Goal: Task Accomplishment & Management: Manage account settings

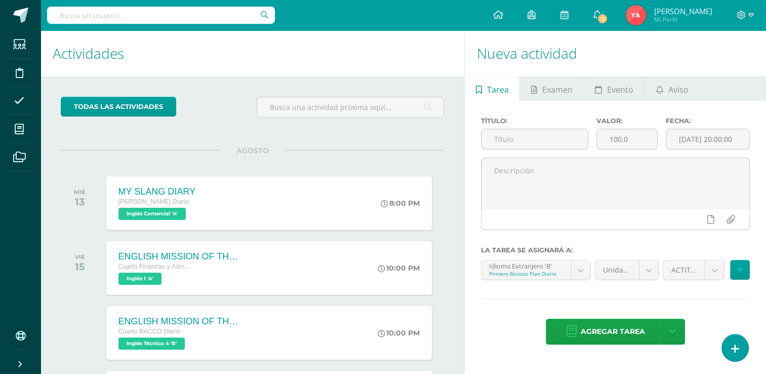
click at [73, 198] on div "MIÉ 13" at bounding box center [83, 203] width 44 height 54
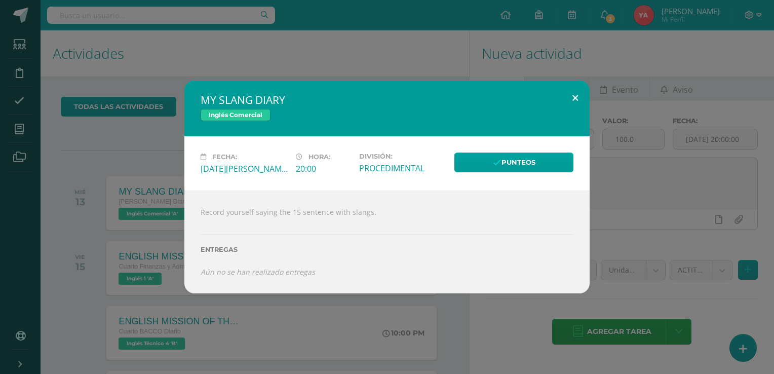
click at [572, 96] on button at bounding box center [575, 98] width 29 height 34
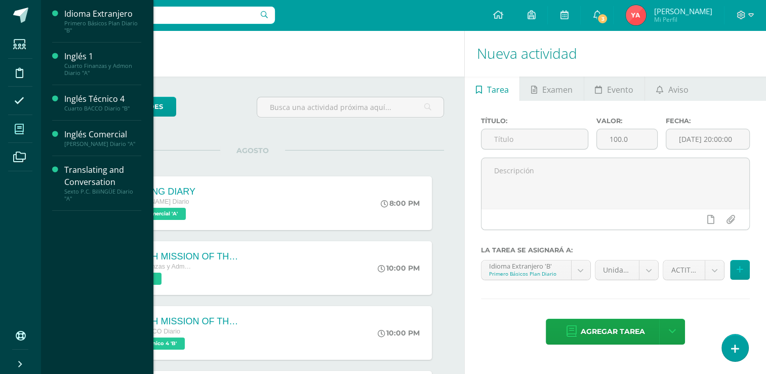
click at [23, 125] on icon at bounding box center [19, 129] width 9 height 10
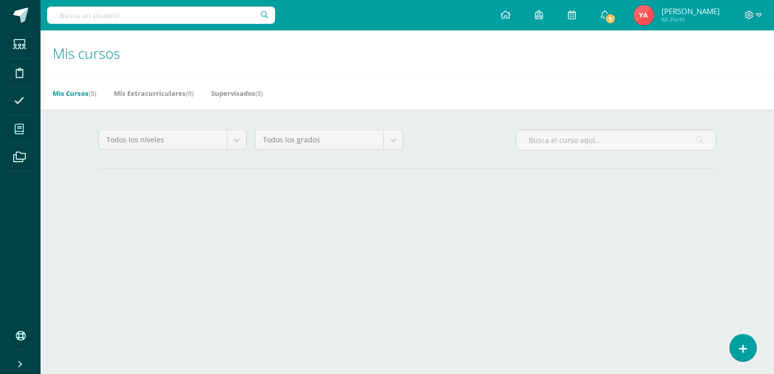
click at [78, 123] on div "Todos los niveles Todos los niveles Bach. Dibujo de Construcción Sábado Básicos…" at bounding box center [407, 168] width 658 height 119
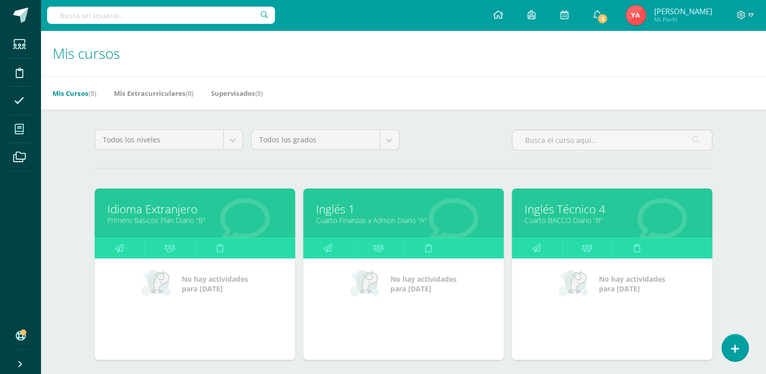
click at [553, 211] on link "Inglés Técnico 4" at bounding box center [612, 209] width 175 height 16
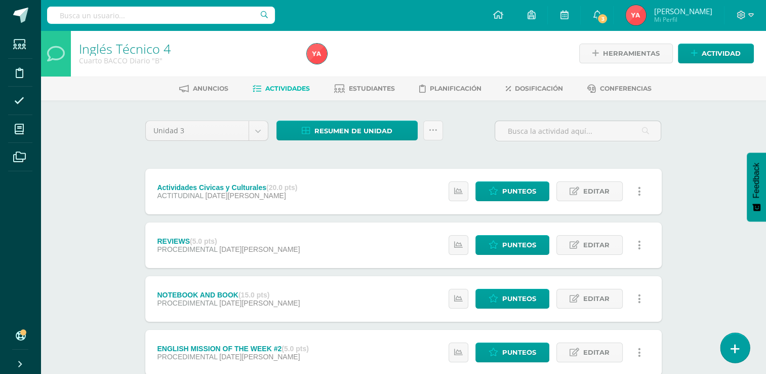
click at [737, 354] on icon at bounding box center [735, 349] width 9 height 12
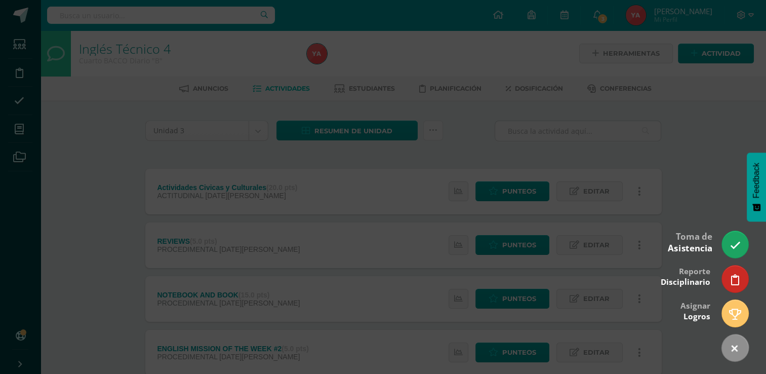
click at [708, 226] on div "Toma de Asistencia" at bounding box center [690, 241] width 45 height 36
click at [722, 116] on div at bounding box center [383, 187] width 766 height 374
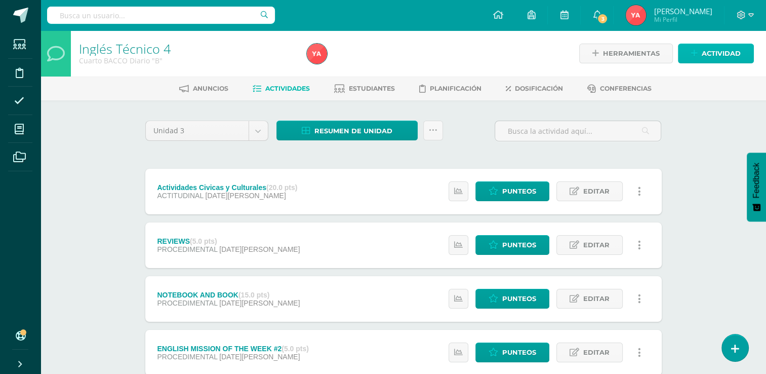
click at [717, 50] on span "Actividad" at bounding box center [721, 53] width 39 height 19
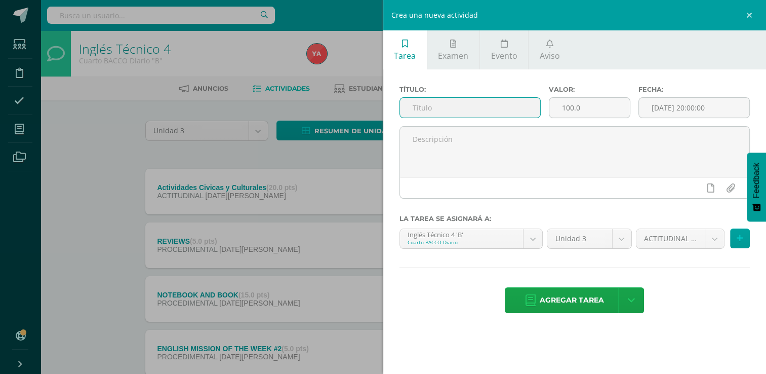
click at [498, 110] on input "text" at bounding box center [470, 108] width 140 height 20
click at [285, 202] on div "Crea una nueva actividad Tarea Examen Evento Aviso Título: Valor: 100.0 Fecha: …" at bounding box center [383, 187] width 766 height 374
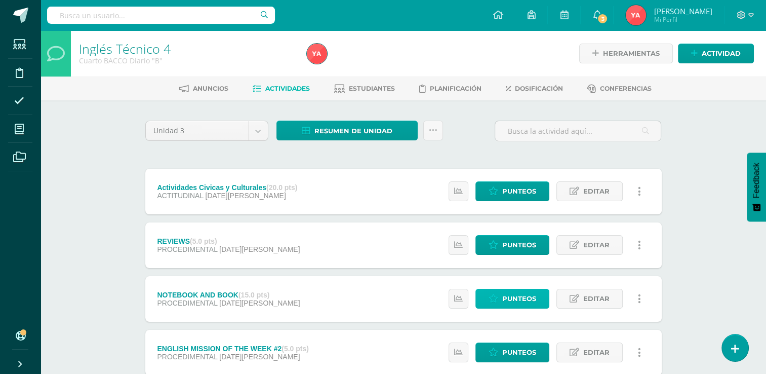
click at [522, 293] on span "Punteos" at bounding box center [519, 298] width 34 height 19
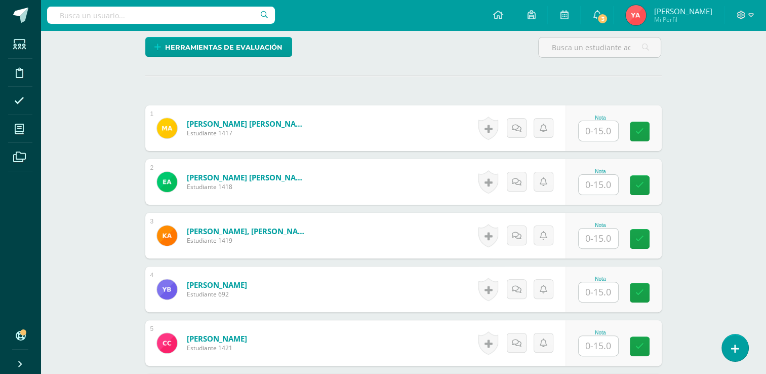
scroll to position [256, 0]
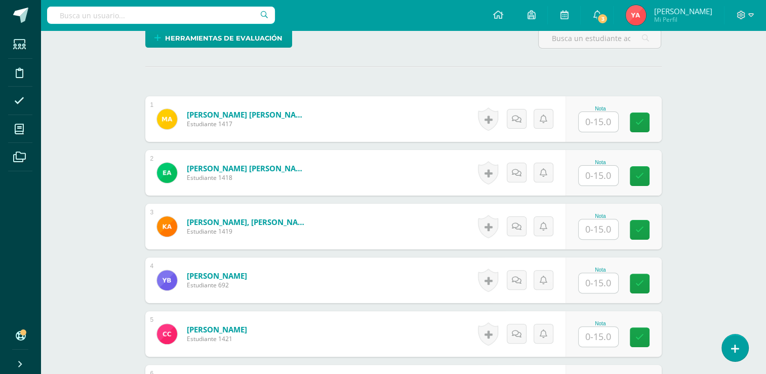
click at [595, 130] on input "text" at bounding box center [599, 122] width 40 height 20
click at [595, 130] on input "text" at bounding box center [604, 122] width 41 height 20
type input "14.5"
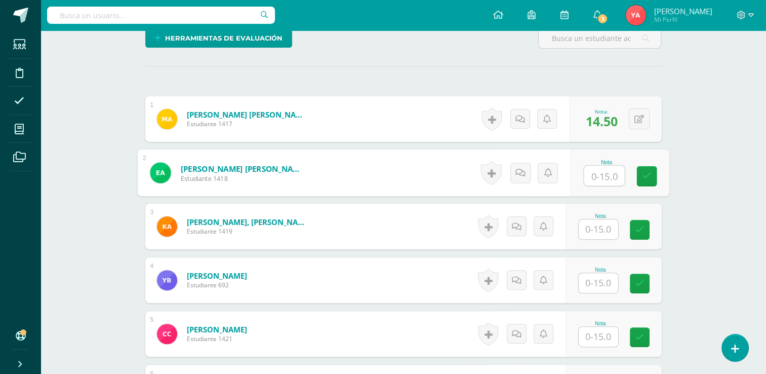
click at [600, 181] on input "text" at bounding box center [604, 176] width 41 height 20
type input "14.5"
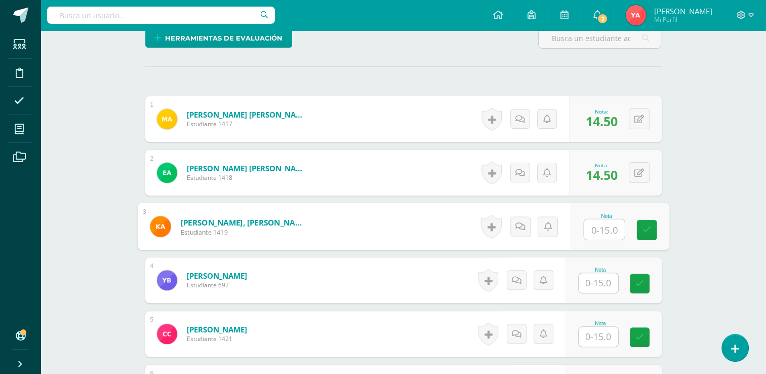
click at [618, 228] on input "text" at bounding box center [604, 229] width 41 height 20
type input "15"
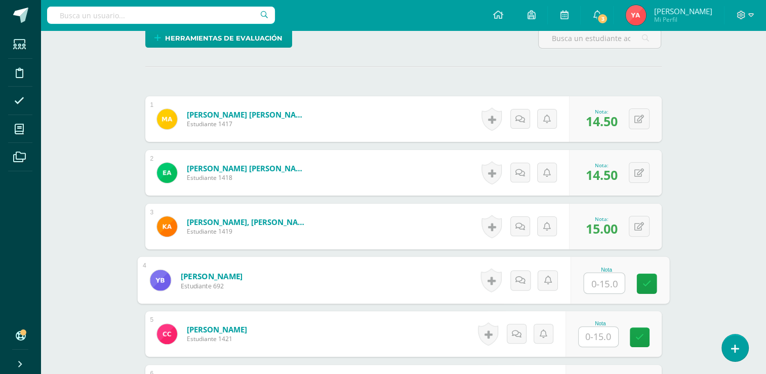
click at [595, 275] on input "text" at bounding box center [604, 283] width 41 height 20
type input "15"
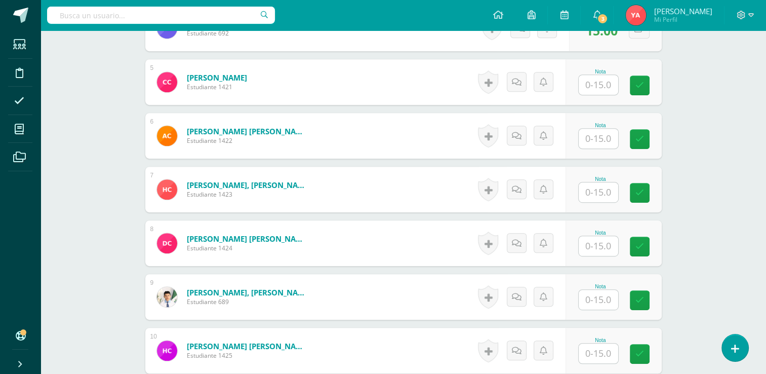
scroll to position [505, 0]
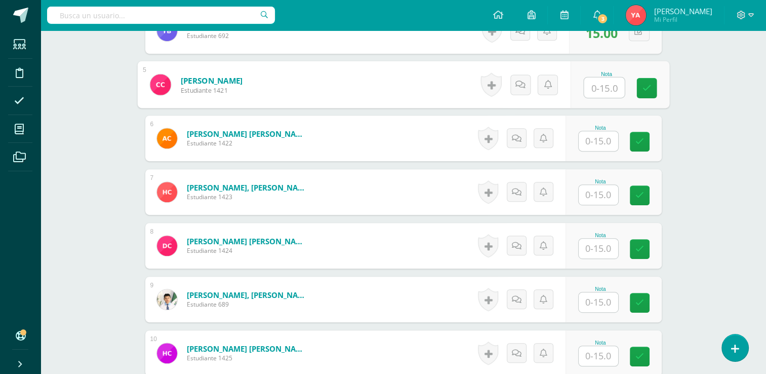
click at [603, 86] on input "text" at bounding box center [604, 87] width 41 height 20
type input "15"
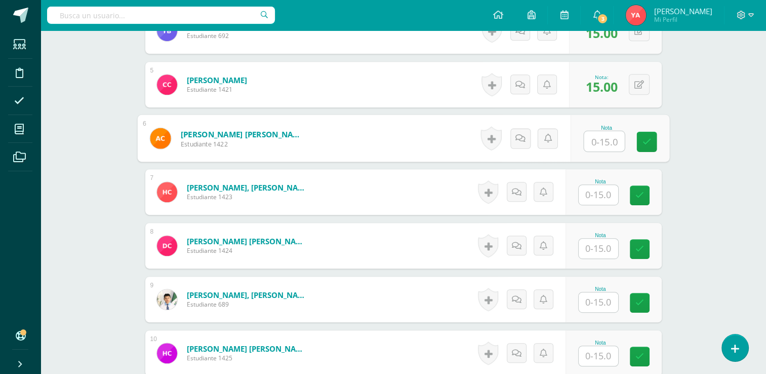
click at [604, 147] on input "text" at bounding box center [604, 141] width 41 height 20
type input "15"
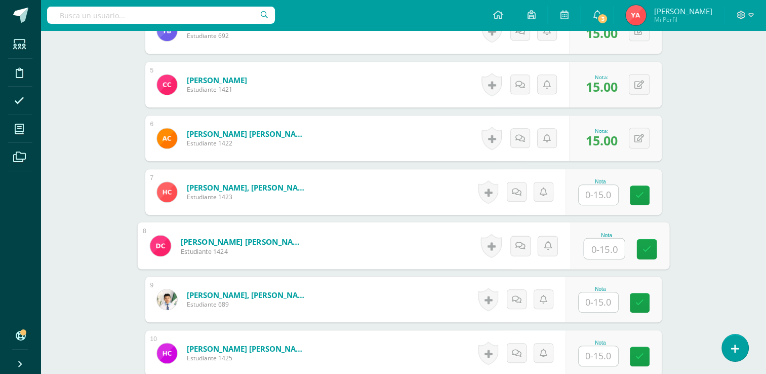
click at [609, 250] on input "text" at bounding box center [604, 249] width 41 height 20
type input "13"
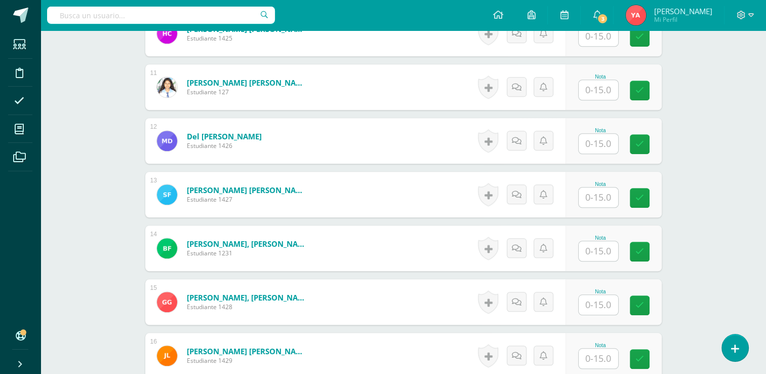
scroll to position [545, 0]
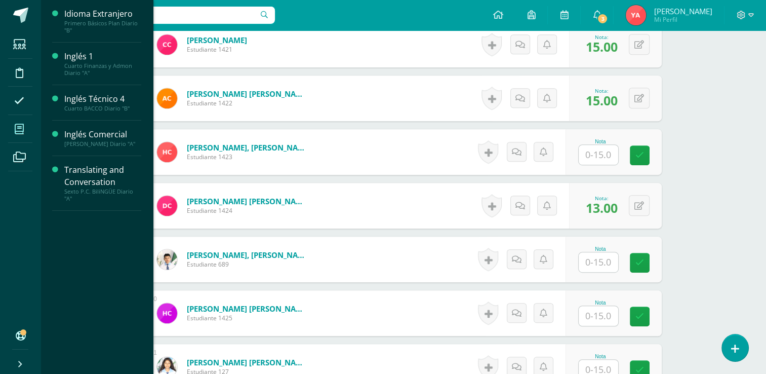
click at [16, 128] on icon at bounding box center [19, 129] width 9 height 10
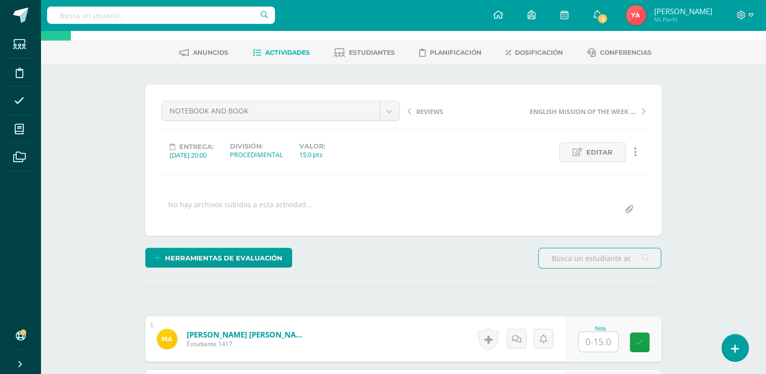
scroll to position [41, 0]
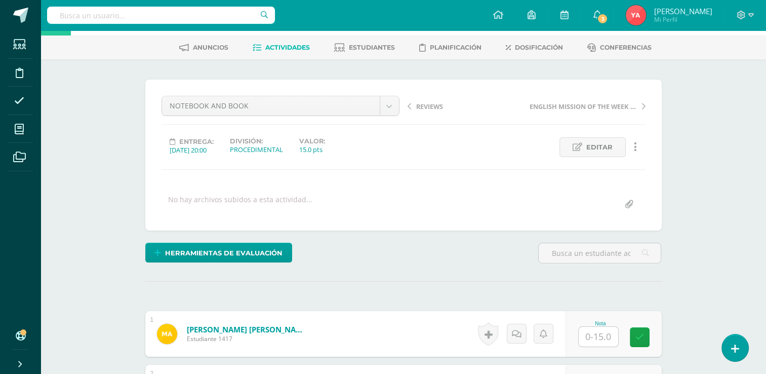
click at [267, 51] on span "Actividades" at bounding box center [287, 48] width 45 height 8
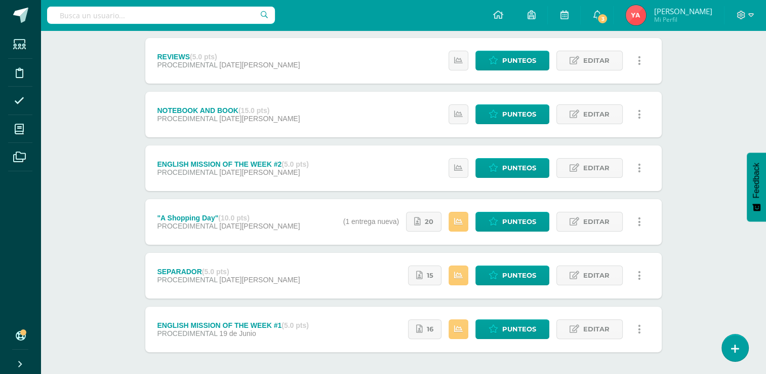
scroll to position [191, 0]
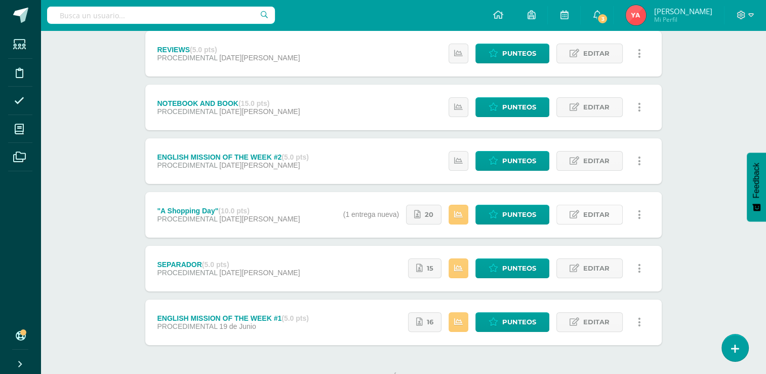
click at [594, 218] on span "Editar" at bounding box center [597, 214] width 26 height 19
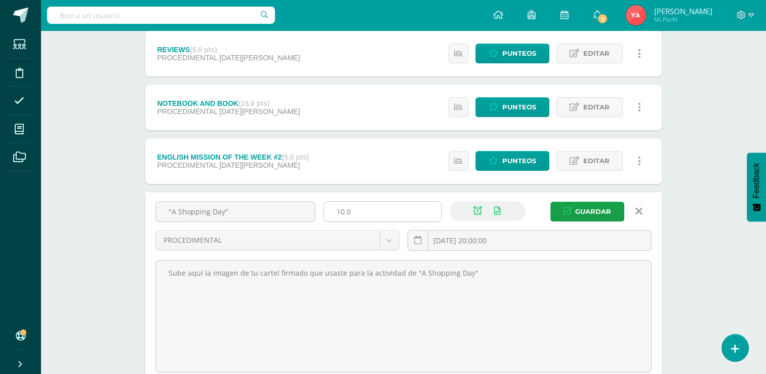
click at [368, 220] on input "10.0" at bounding box center [382, 212] width 117 height 20
type input "15"
click at [571, 208] on icon "submit" at bounding box center [568, 211] width 8 height 9
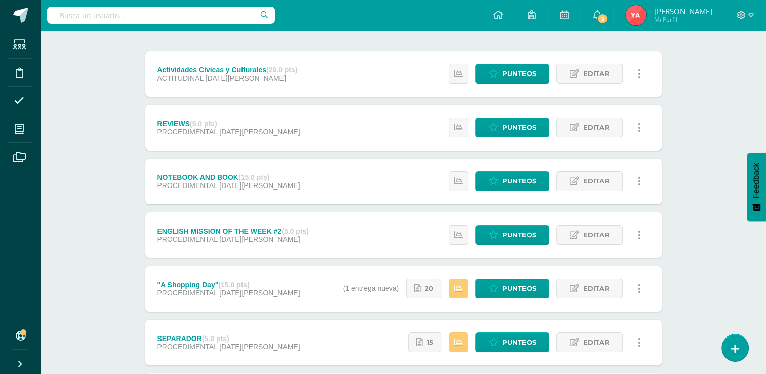
scroll to position [184, 0]
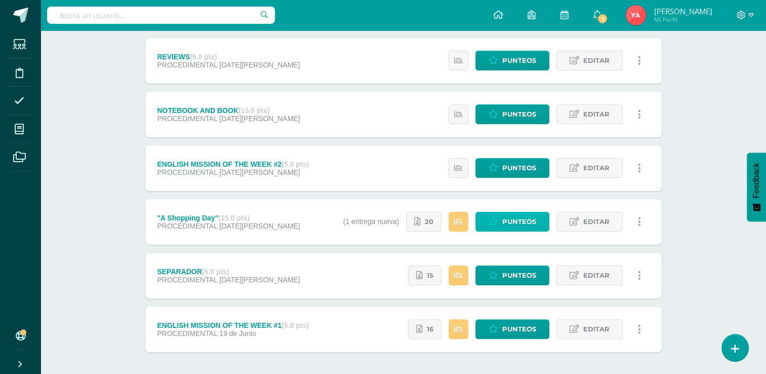
click at [496, 223] on icon at bounding box center [494, 221] width 10 height 9
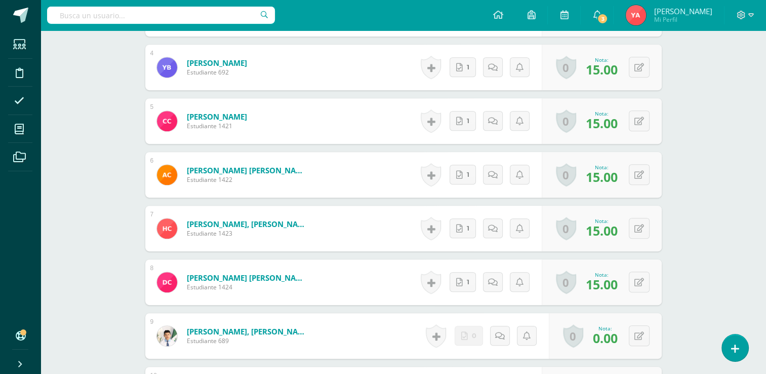
scroll to position [474, 0]
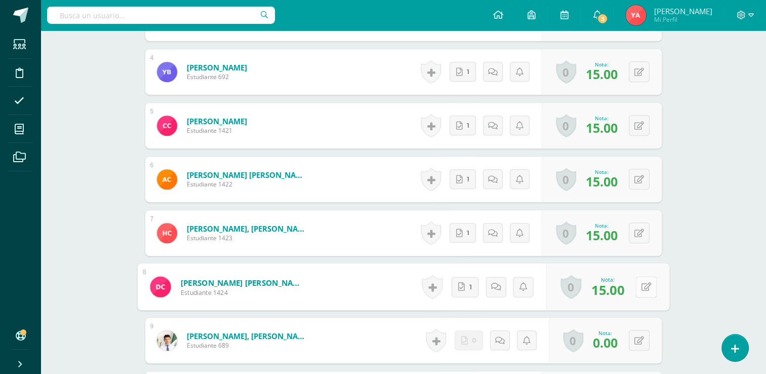
click at [637, 288] on button at bounding box center [646, 286] width 21 height 21
type input "14"
click at [625, 281] on link at bounding box center [619, 290] width 20 height 20
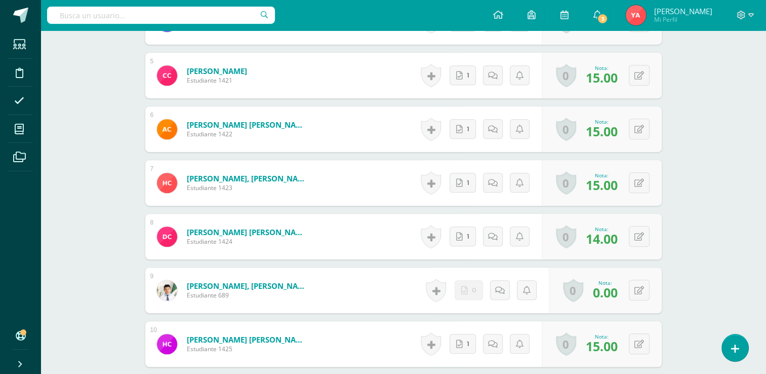
scroll to position [508, 0]
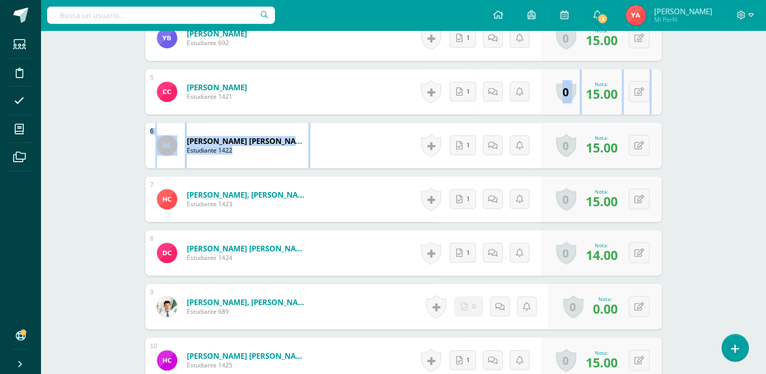
drag, startPoint x: 764, startPoint y: 114, endPoint x: 762, endPoint y: 103, distance: 10.9
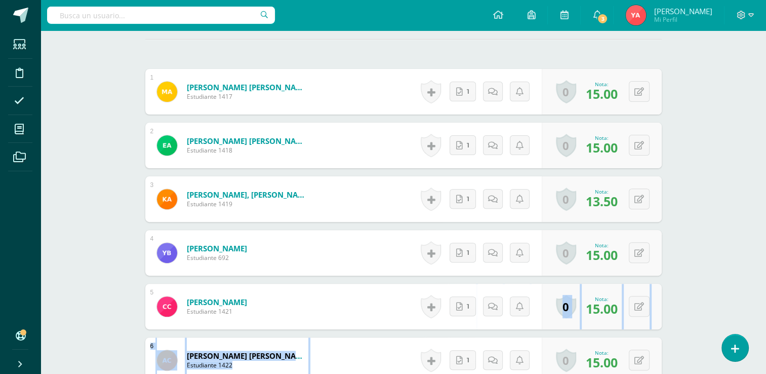
scroll to position [286, 0]
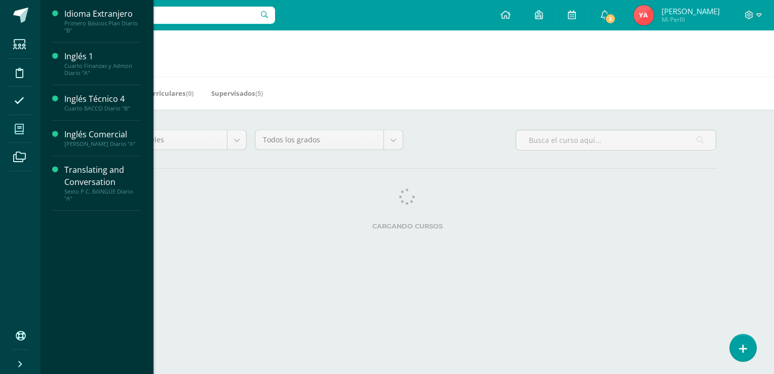
click at [12, 127] on span at bounding box center [19, 129] width 23 height 23
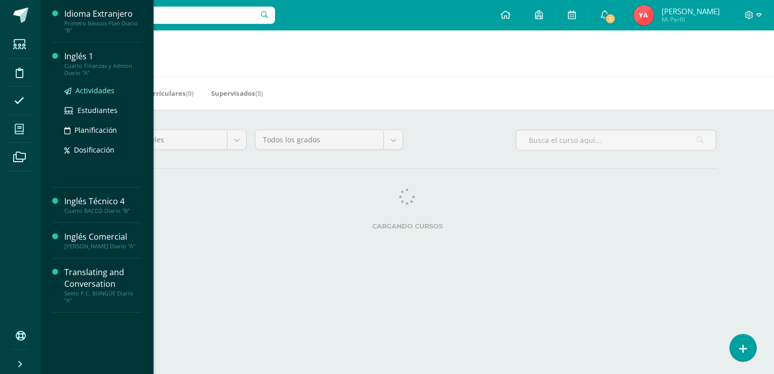
click at [81, 85] on link "Actividades" at bounding box center [102, 91] width 77 height 12
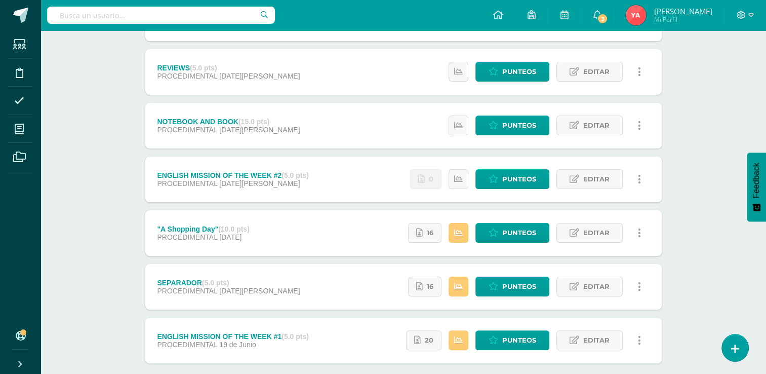
scroll to position [171, 0]
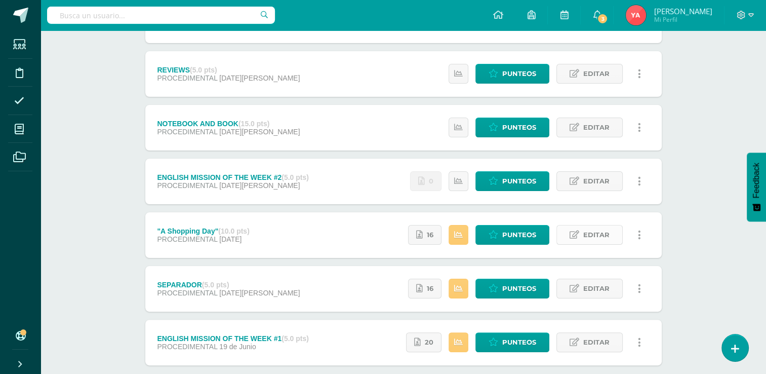
click at [587, 228] on span "Editar" at bounding box center [597, 234] width 26 height 19
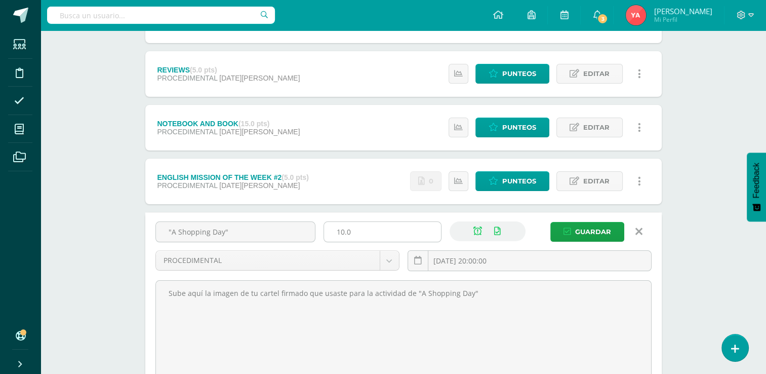
click at [381, 227] on input "10.0" at bounding box center [382, 232] width 117 height 20
type input "15"
click at [551, 222] on button "Guardar" at bounding box center [588, 232] width 74 height 20
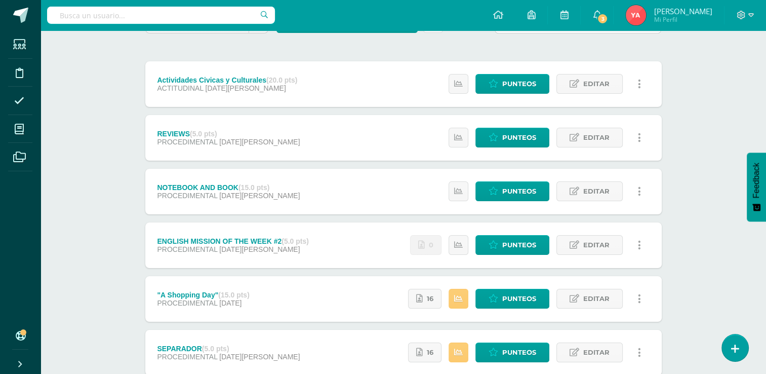
scroll to position [105, 0]
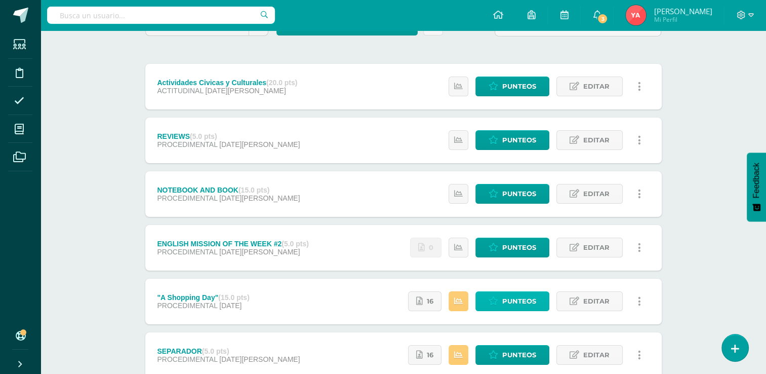
click at [549, 301] on link "Punteos" at bounding box center [513, 301] width 74 height 20
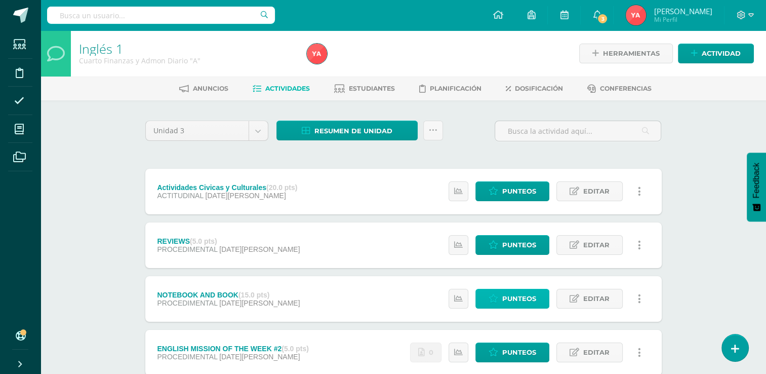
click at [517, 291] on span "Punteos" at bounding box center [519, 298] width 34 height 19
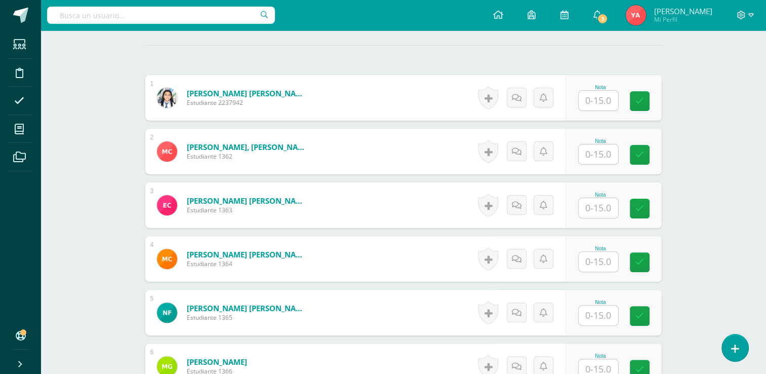
scroll to position [278, 0]
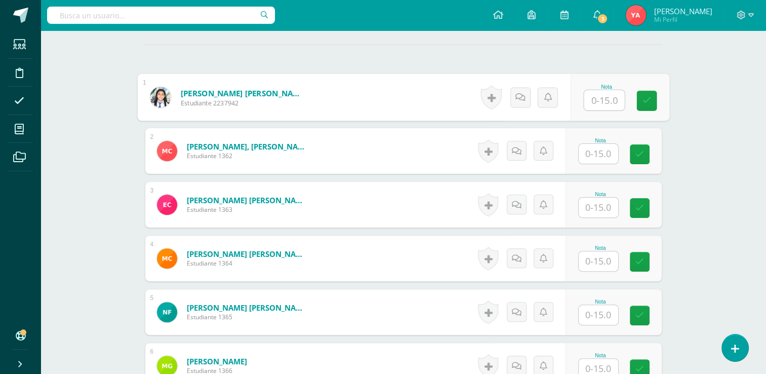
click at [602, 104] on input "text" at bounding box center [604, 100] width 41 height 20
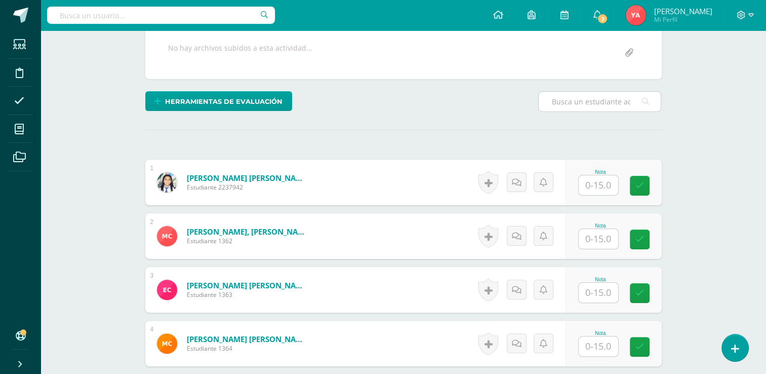
scroll to position [239, 0]
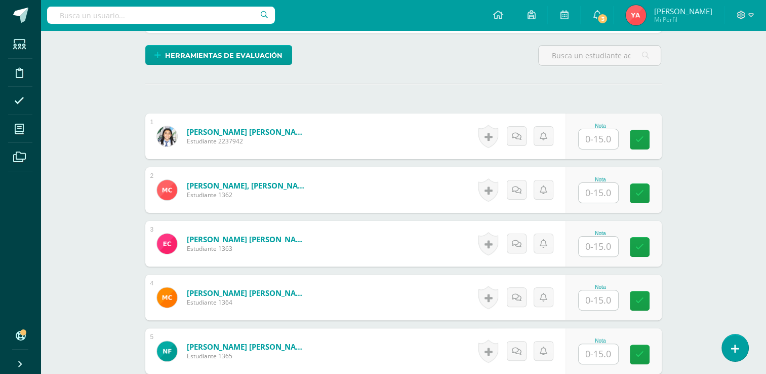
drag, startPoint x: 764, startPoint y: 62, endPoint x: 767, endPoint y: 72, distance: 10.3
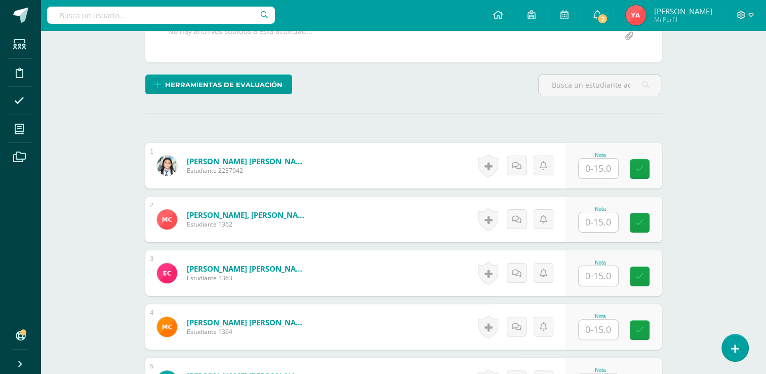
scroll to position [207, 0]
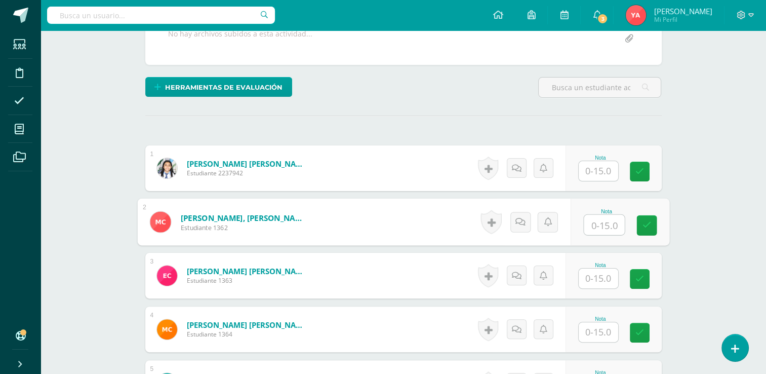
click at [613, 218] on input "text" at bounding box center [604, 225] width 41 height 20
type input "10"
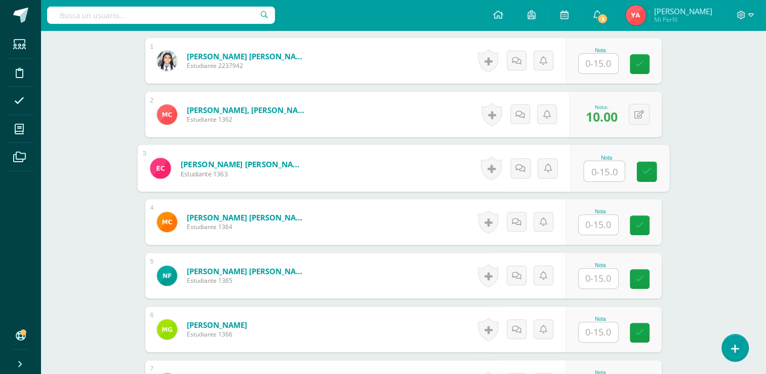
scroll to position [309, 0]
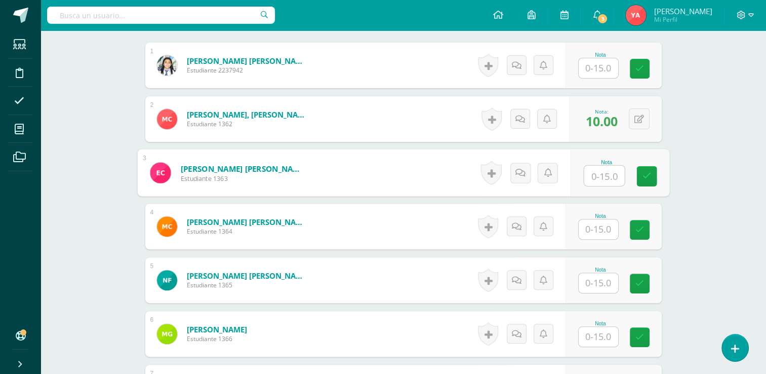
type input "2"
type input "."
click at [602, 65] on input "text" at bounding box center [599, 68] width 40 height 20
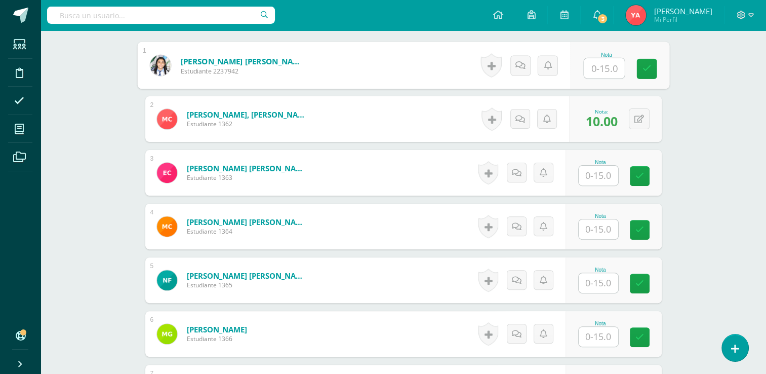
type input "5"
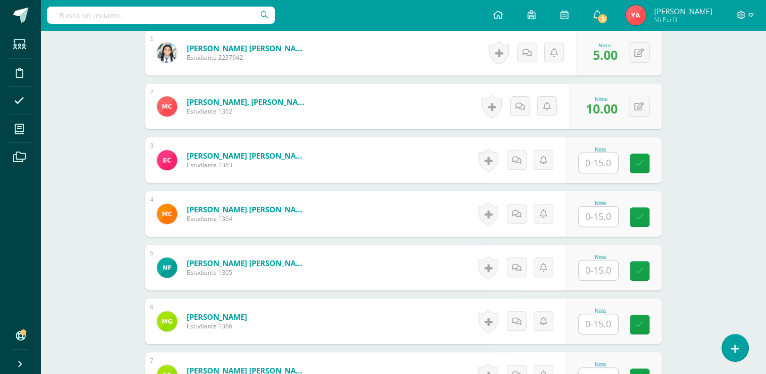
scroll to position [290, 0]
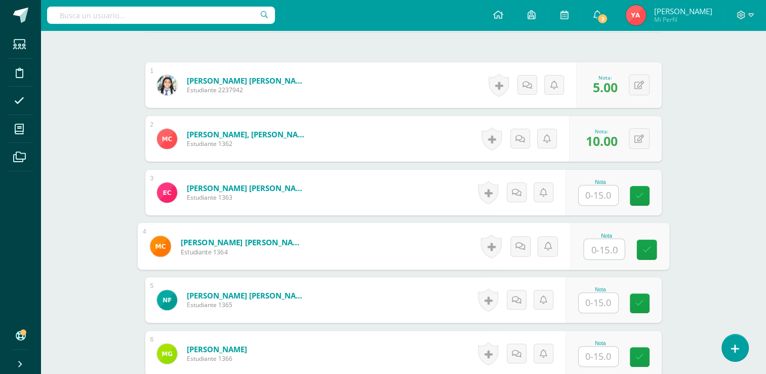
click at [604, 246] on input "text" at bounding box center [604, 249] width 41 height 20
type input "12"
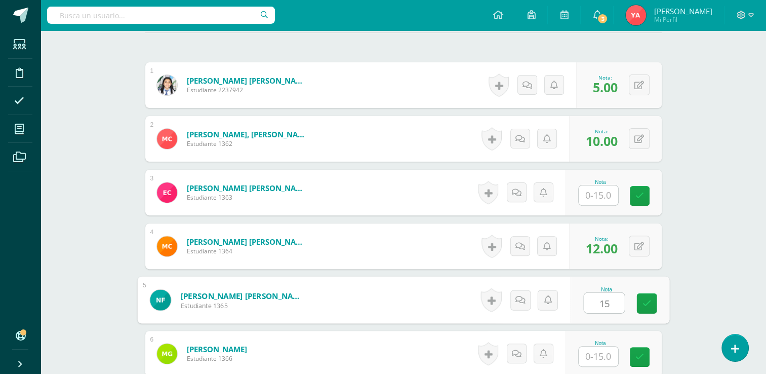
type input "15"
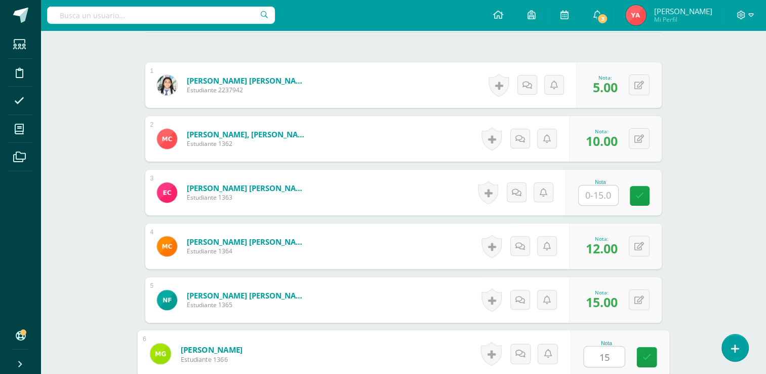
type input "15"
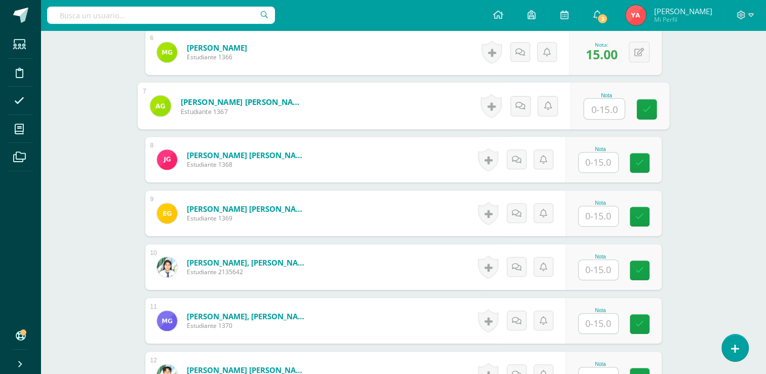
scroll to position [594, 0]
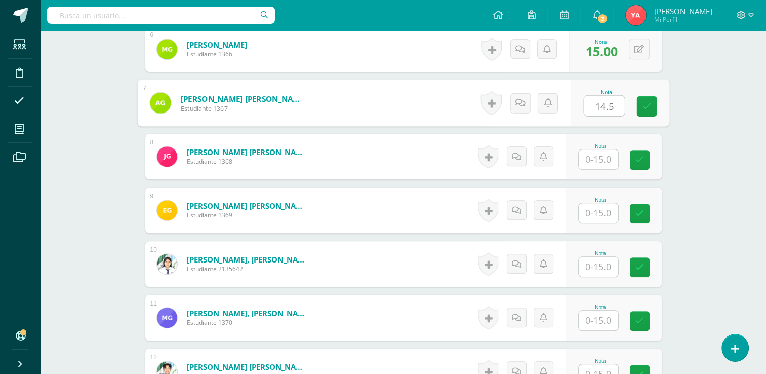
type input "14.5"
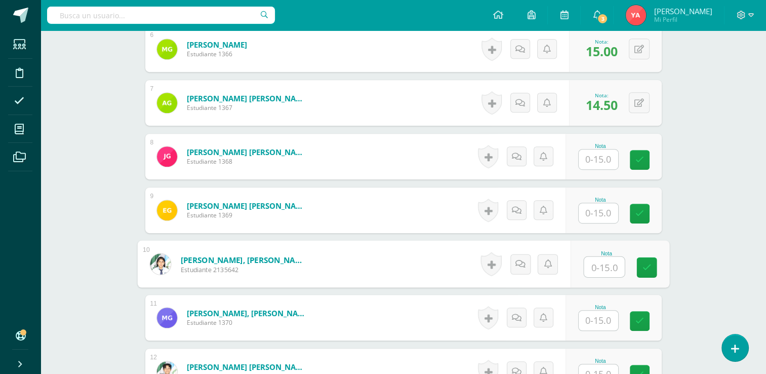
click at [588, 263] on input "text" at bounding box center [604, 267] width 41 height 20
type input "15"
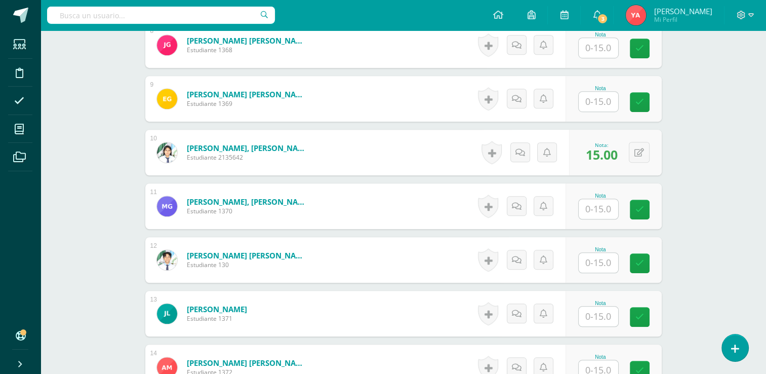
scroll to position [708, 0]
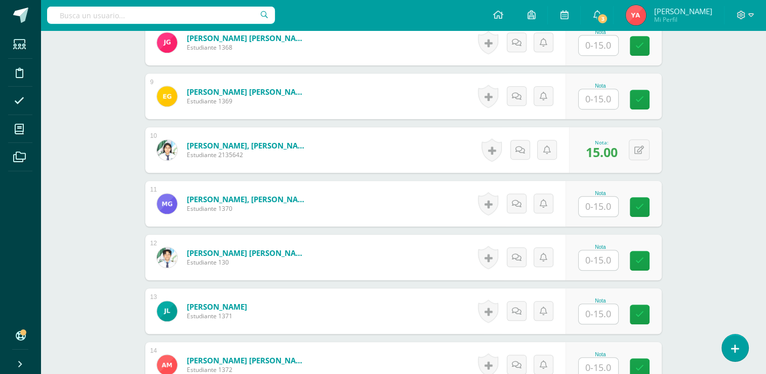
click at [599, 108] on div at bounding box center [598, 99] width 41 height 21
click at [598, 101] on input "text" at bounding box center [604, 99] width 41 height 20
type input "10"
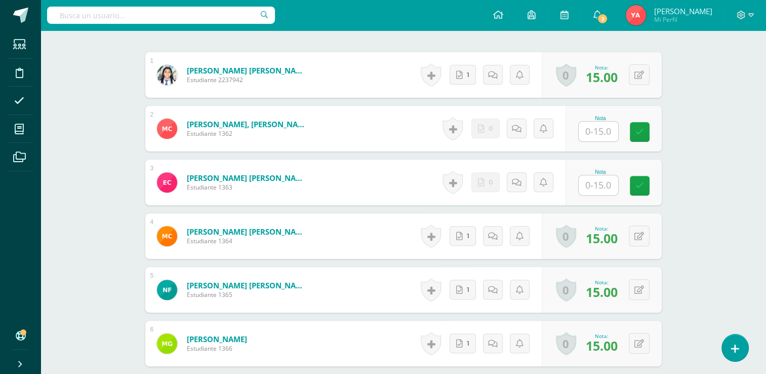
scroll to position [319, 0]
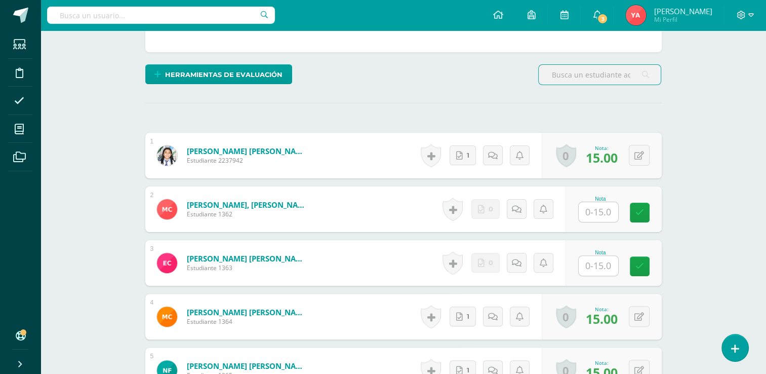
scroll to position [221, 0]
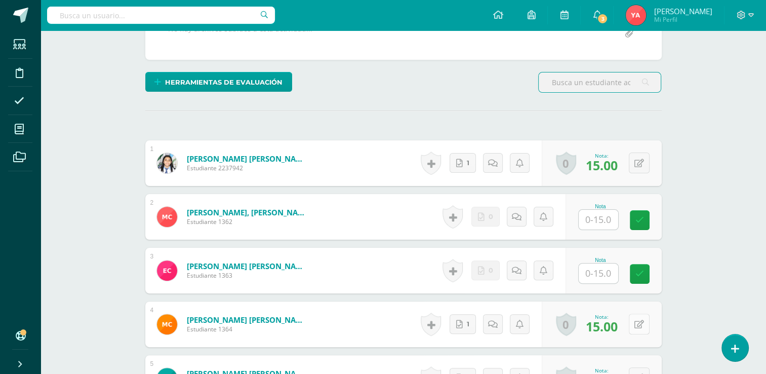
click at [636, 320] on icon at bounding box center [640, 324] width 10 height 9
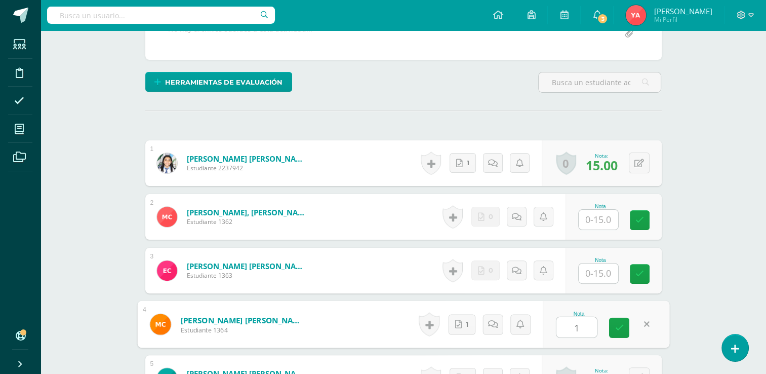
type input "10"
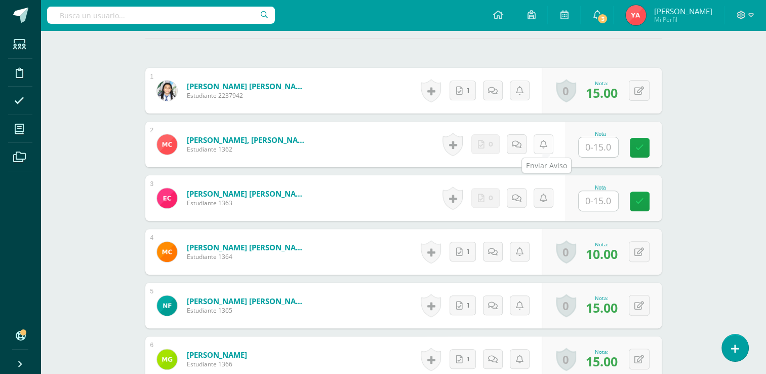
scroll to position [301, 0]
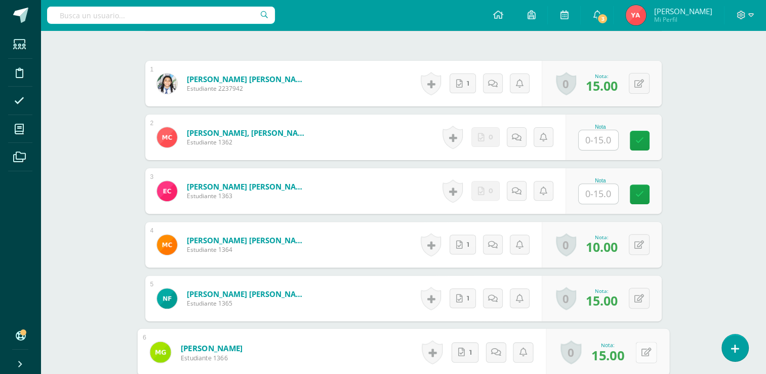
click at [632, 344] on div "0 [GEOGRAPHIC_DATA] Logros obtenidos Aún no hay logros agregados Nota: 15.00" at bounding box center [608, 352] width 124 height 47
click at [640, 347] on button at bounding box center [646, 351] width 21 height 21
type input "14"
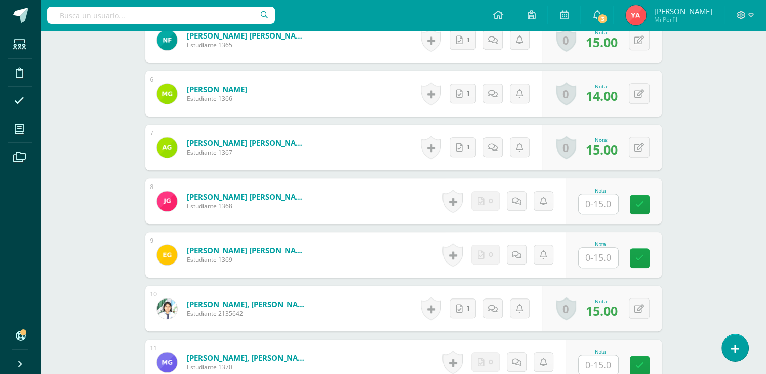
scroll to position [560, 0]
click at [596, 202] on input "text" at bounding box center [604, 203] width 41 height 20
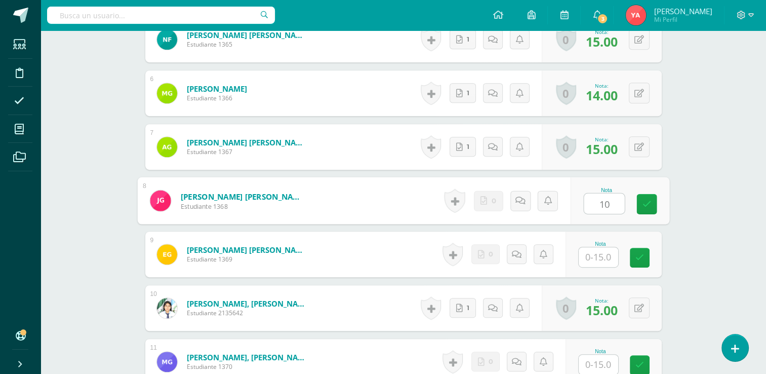
type input "10"
click at [584, 267] on div "Nota" at bounding box center [614, 254] width 96 height 46
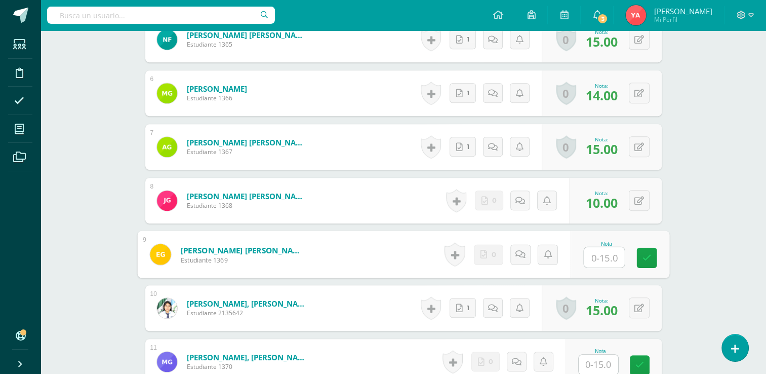
click at [592, 253] on input "text" at bounding box center [604, 257] width 41 height 20
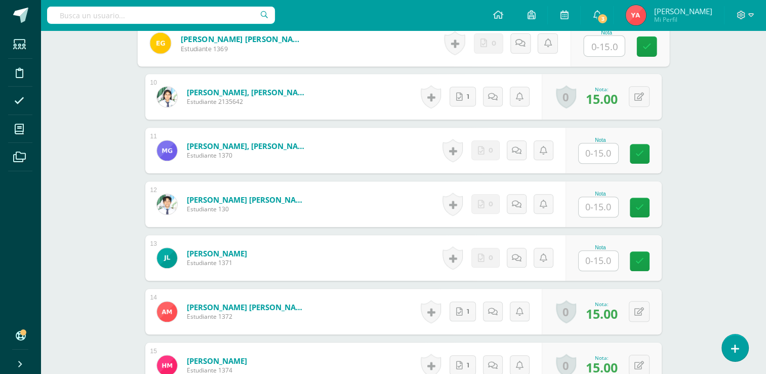
scroll to position [773, 0]
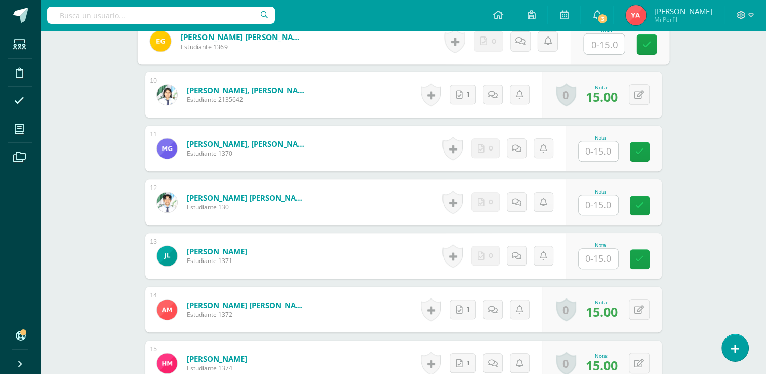
click at [591, 265] on input "text" at bounding box center [599, 259] width 40 height 20
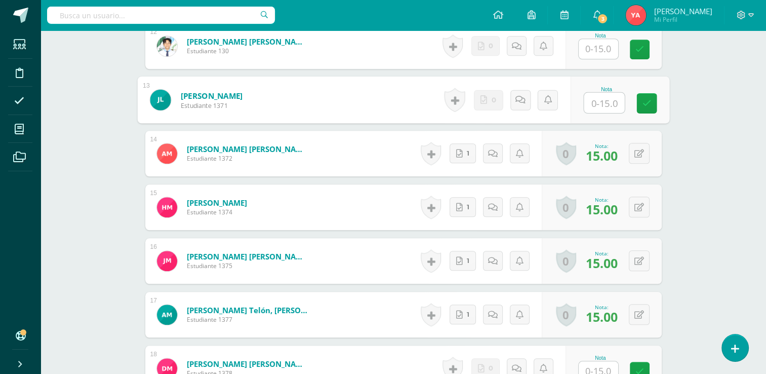
scroll to position [948, 0]
